Goal: Entertainment & Leisure: Consume media (video, audio)

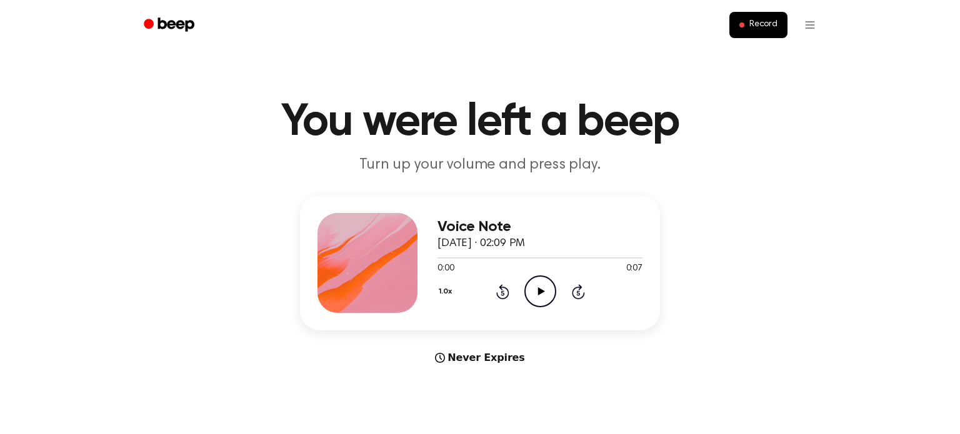
click at [545, 286] on icon "Play Audio" at bounding box center [541, 292] width 32 height 32
click at [498, 291] on icon "Rewind 5 seconds" at bounding box center [503, 292] width 14 height 16
click at [499, 291] on icon "Rewind 5 seconds" at bounding box center [503, 292] width 14 height 16
click at [545, 286] on icon "Play Audio" at bounding box center [541, 292] width 32 height 32
click at [538, 294] on icon at bounding box center [541, 292] width 6 height 8
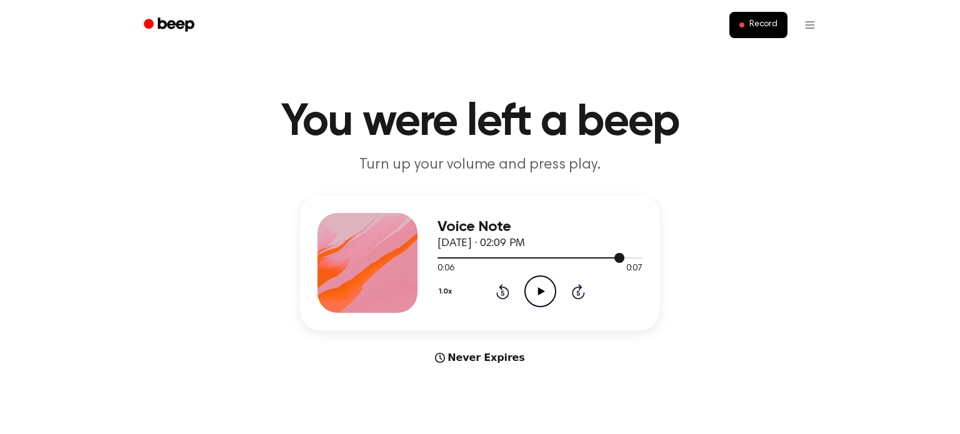
click at [511, 253] on div at bounding box center [540, 258] width 205 height 10
click at [543, 298] on icon "Play Audio" at bounding box center [541, 292] width 32 height 32
click at [511, 255] on div at bounding box center [540, 258] width 205 height 10
click at [538, 288] on icon at bounding box center [541, 292] width 6 height 8
click at [463, 249] on div "Voice Note September 29, 2025 · 02:09 PM" at bounding box center [540, 236] width 205 height 34
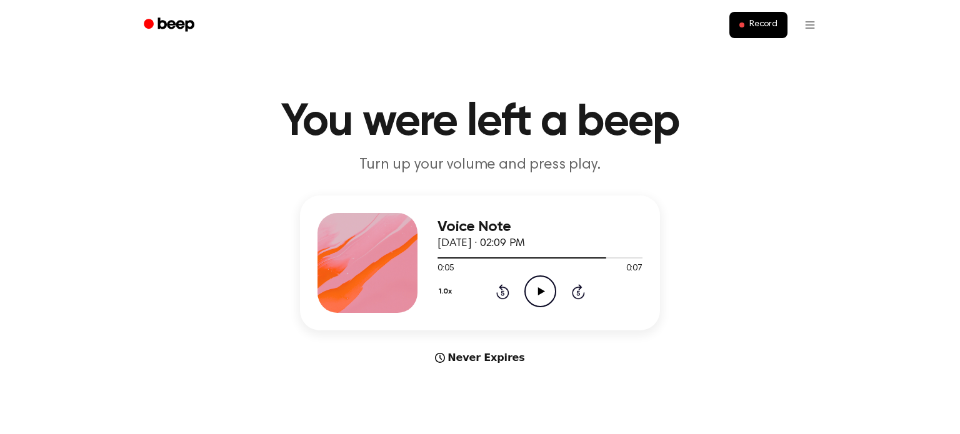
click at [461, 251] on div "Voice Note September 29, 2025 · 02:09 PM" at bounding box center [540, 236] width 205 height 34
click at [500, 251] on div "Voice Note September 29, 2025 · 02:09 PM" at bounding box center [540, 236] width 205 height 34
click at [498, 253] on div at bounding box center [540, 258] width 205 height 10
click at [534, 293] on icon "Play Audio" at bounding box center [541, 292] width 32 height 32
click at [475, 259] on div at bounding box center [540, 258] width 205 height 10
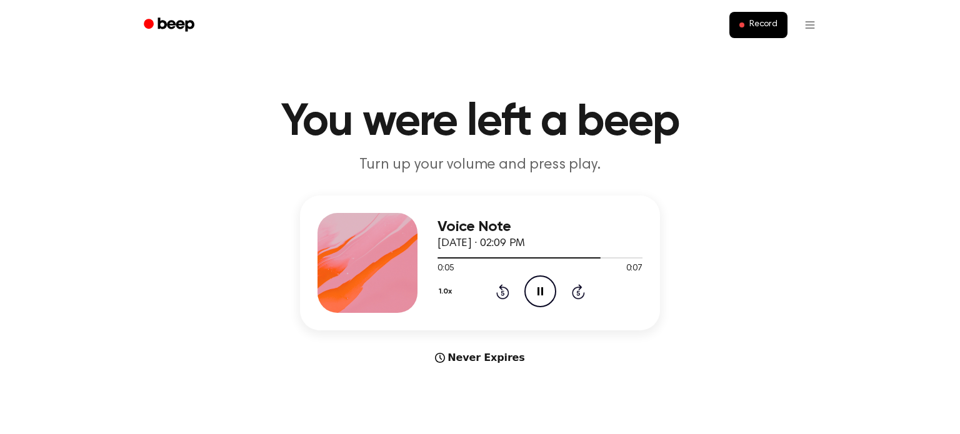
click at [536, 283] on icon "Pause Audio" at bounding box center [541, 292] width 32 height 32
click at [535, 254] on div at bounding box center [540, 258] width 205 height 10
click at [468, 258] on div at bounding box center [486, 258] width 97 height 1
click at [543, 288] on icon "Play Audio" at bounding box center [541, 292] width 32 height 32
